Goal: Complete application form

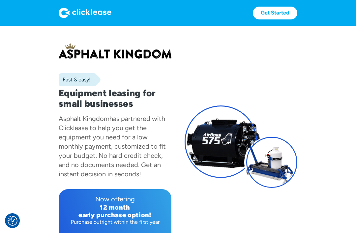
click at [285, 10] on link "Get Started" at bounding box center [275, 13] width 44 height 13
